Goal: Transaction & Acquisition: Purchase product/service

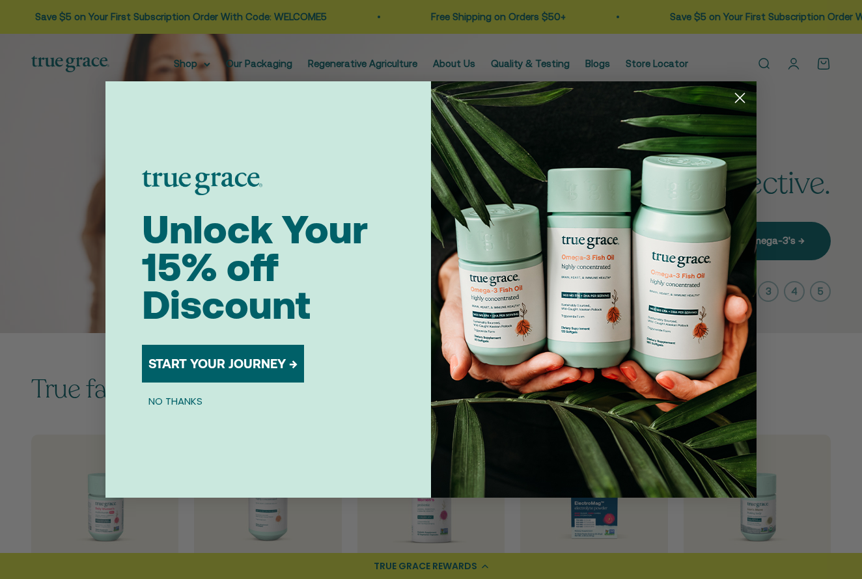
click at [741, 94] on circle "Close dialog" at bounding box center [739, 97] width 21 height 21
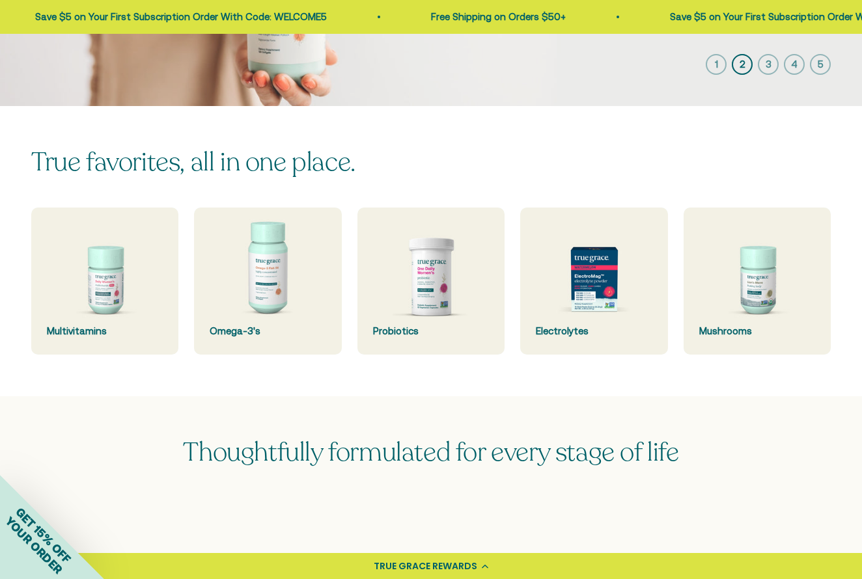
scroll to position [233, 0]
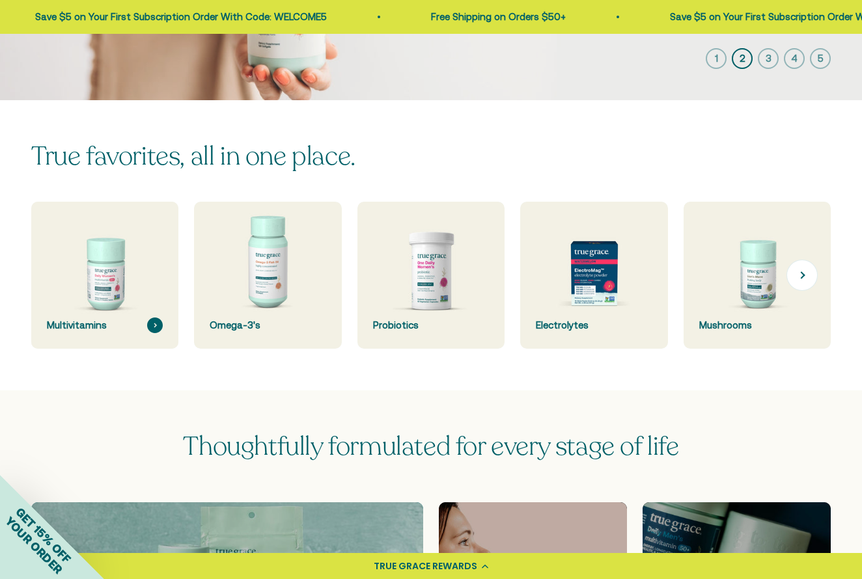
click at [104, 286] on img at bounding box center [105, 275] width 156 height 156
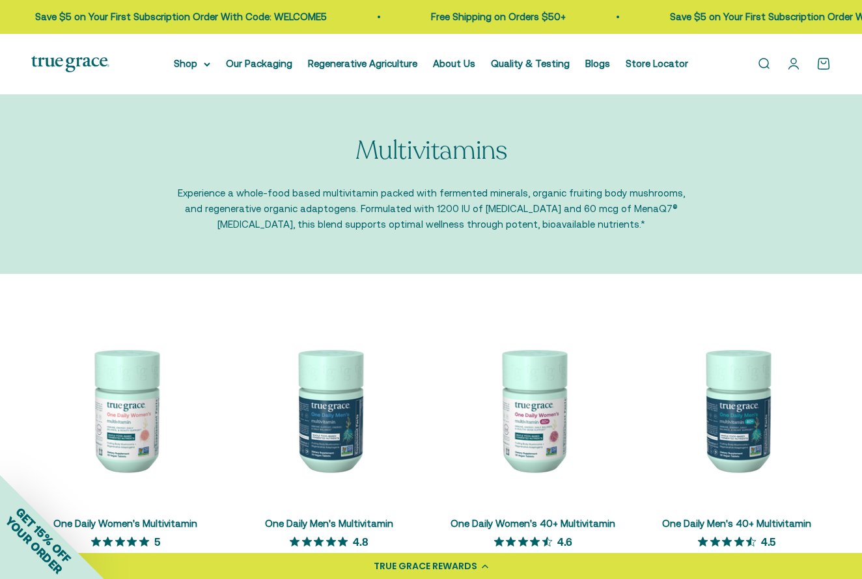
click at [230, 197] on p "Experience a whole-food based multivitamin packed with fermented minerals, orga…" at bounding box center [431, 208] width 508 height 47
click at [128, 390] on img at bounding box center [125, 410] width 188 height 188
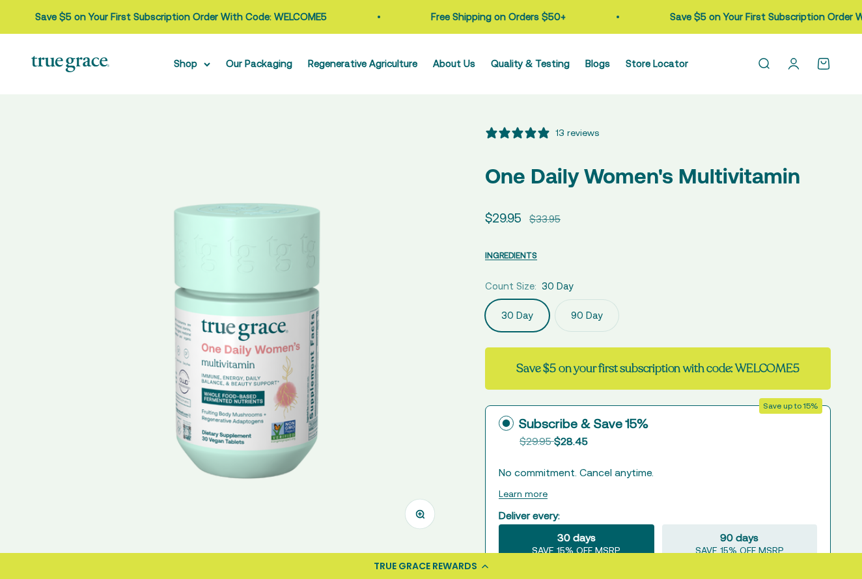
select select "3"
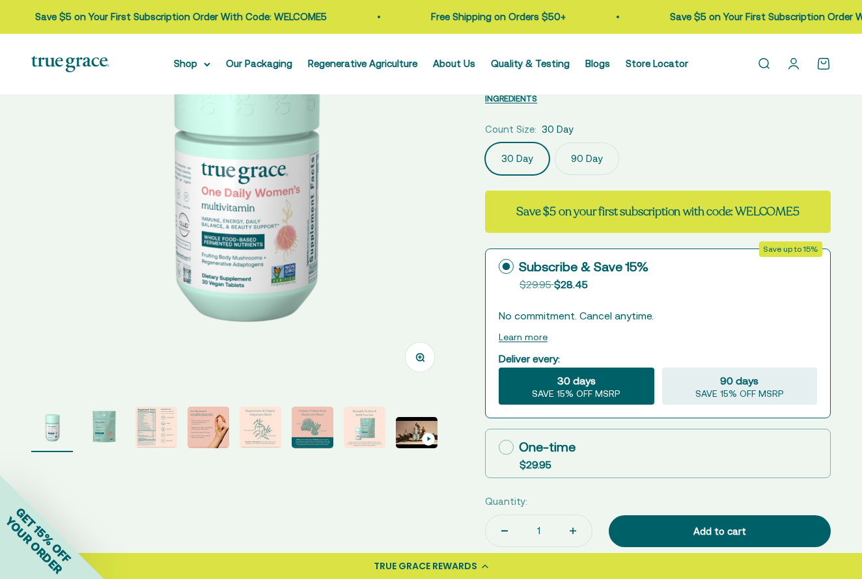
scroll to position [294, 0]
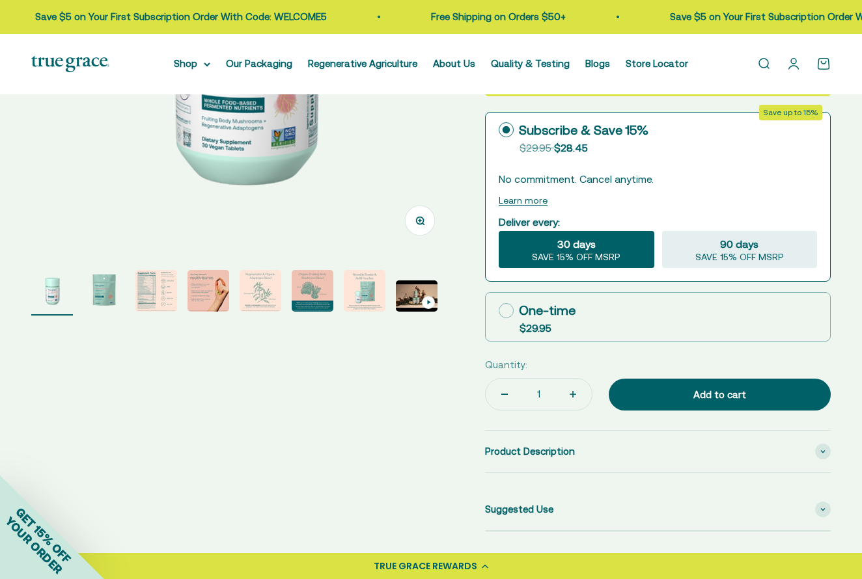
click at [137, 292] on img "Go to item 3" at bounding box center [156, 291] width 42 height 42
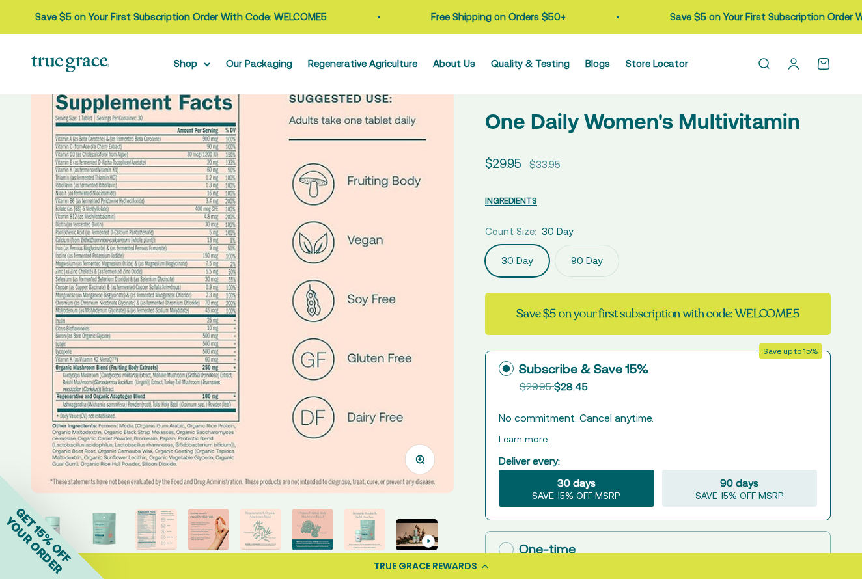
scroll to position [57, 0]
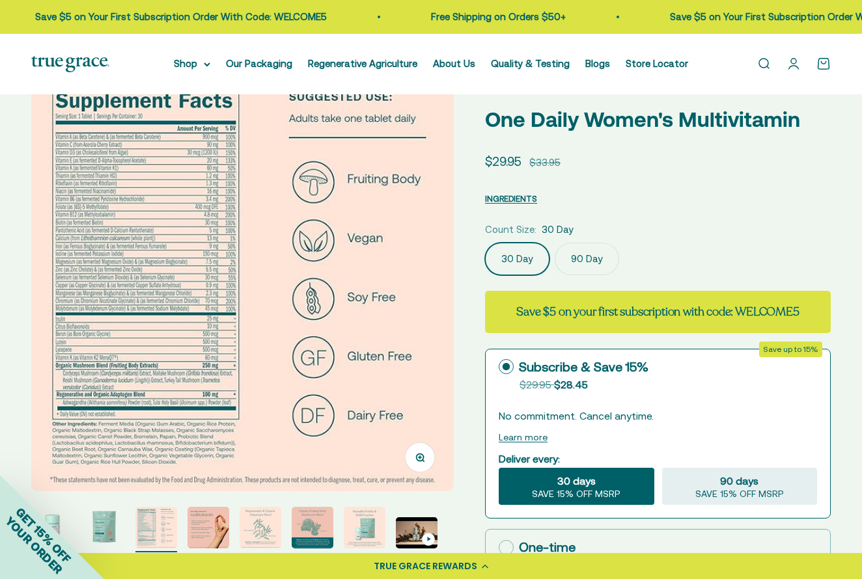
click at [309, 381] on img at bounding box center [242, 280] width 422 height 422
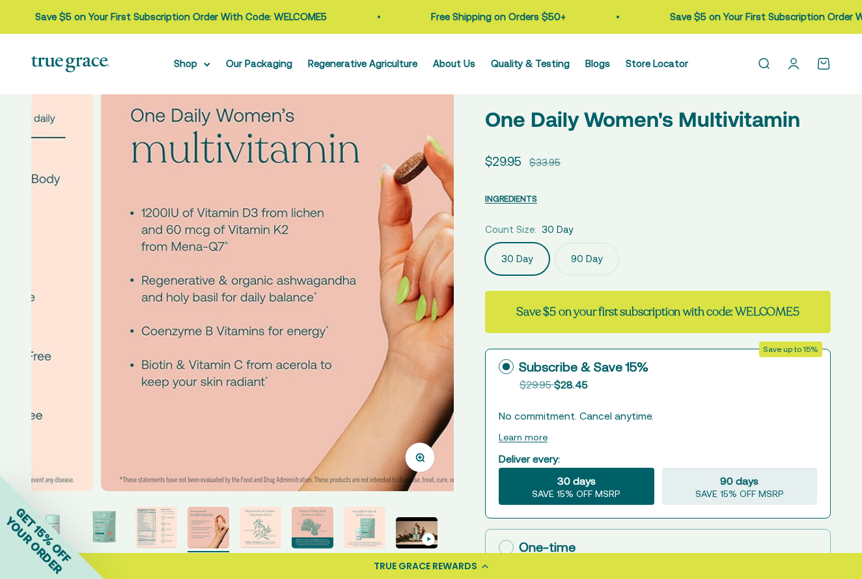
scroll to position [0, 1291]
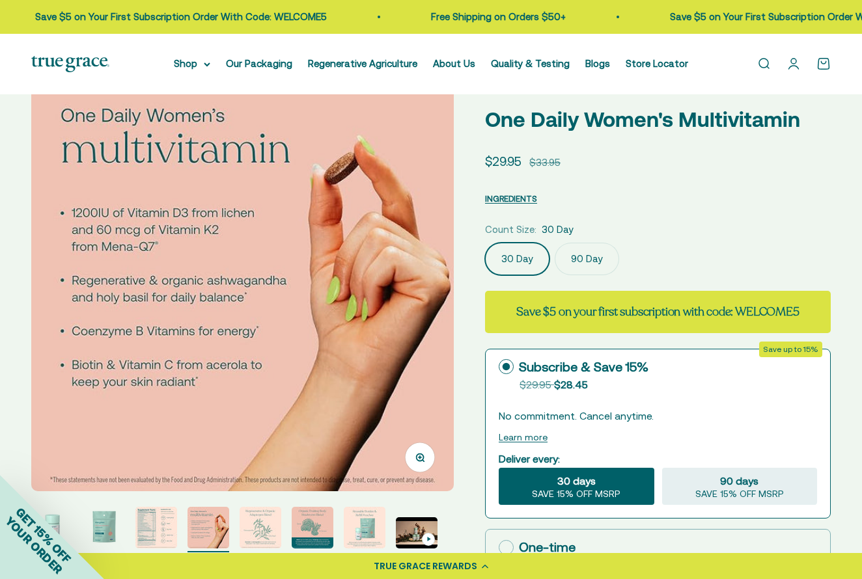
click at [69, 318] on img at bounding box center [242, 280] width 422 height 422
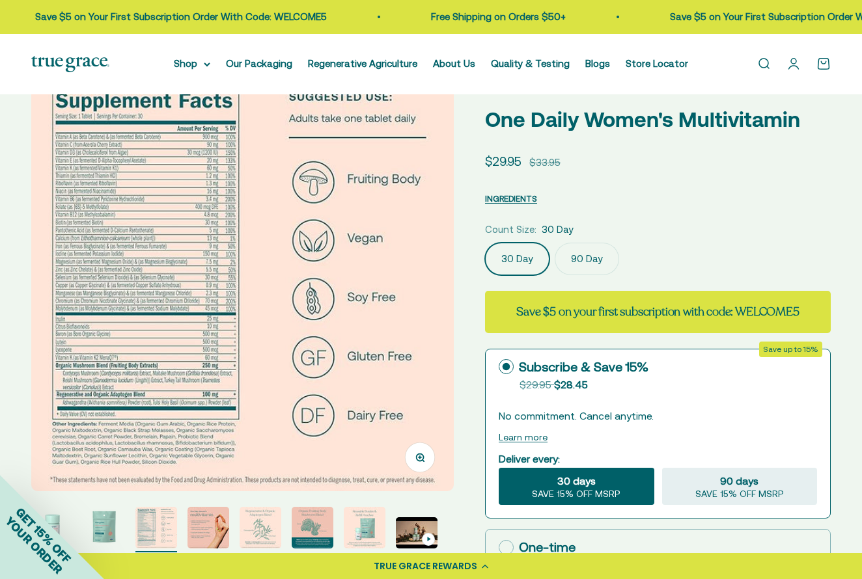
click at [424, 462] on button "Zoom" at bounding box center [419, 457] width 29 height 29
